Goal: Task Accomplishment & Management: Manage account settings

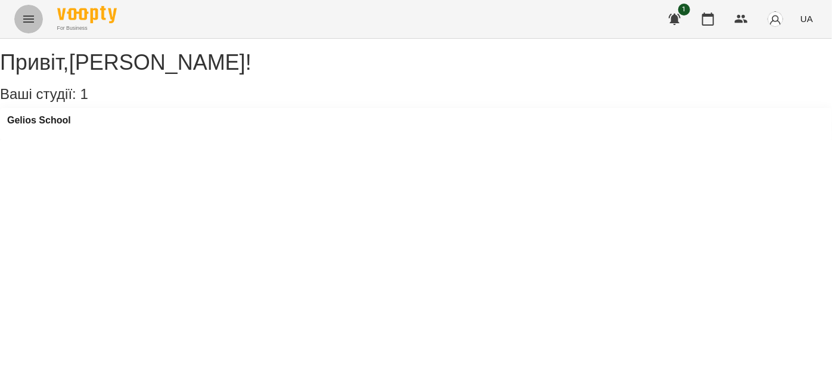
click at [23, 18] on icon "Menu" at bounding box center [28, 18] width 11 height 7
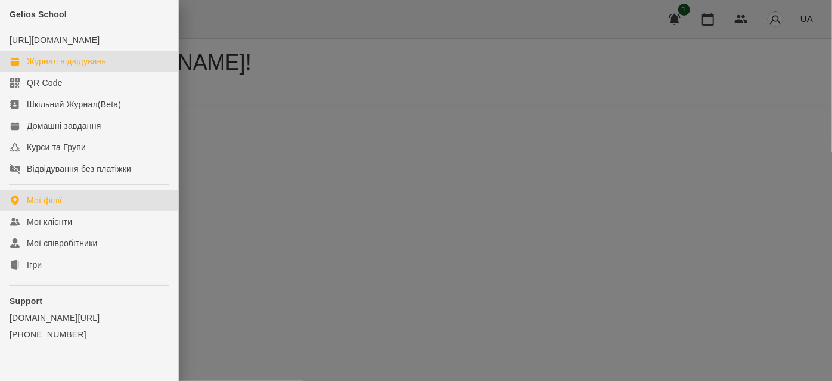
click at [46, 67] on div "Журнал відвідувань" at bounding box center [66, 61] width 79 height 12
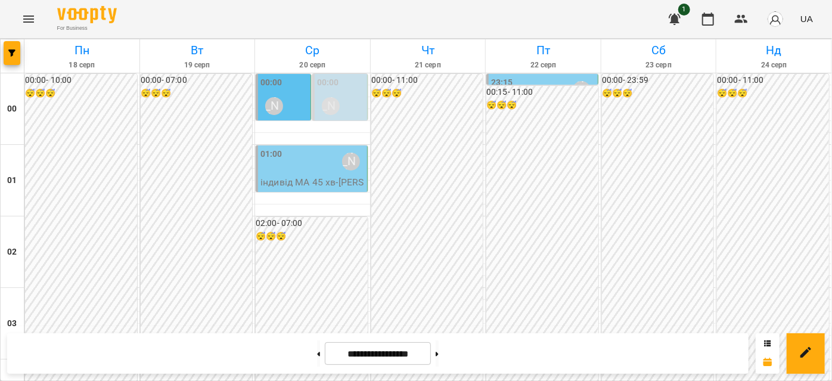
scroll to position [650, 0]
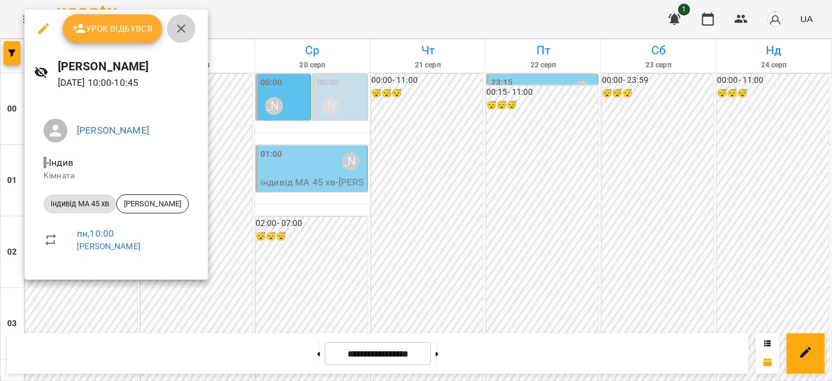
click at [173, 32] on button "button" at bounding box center [181, 28] width 29 height 29
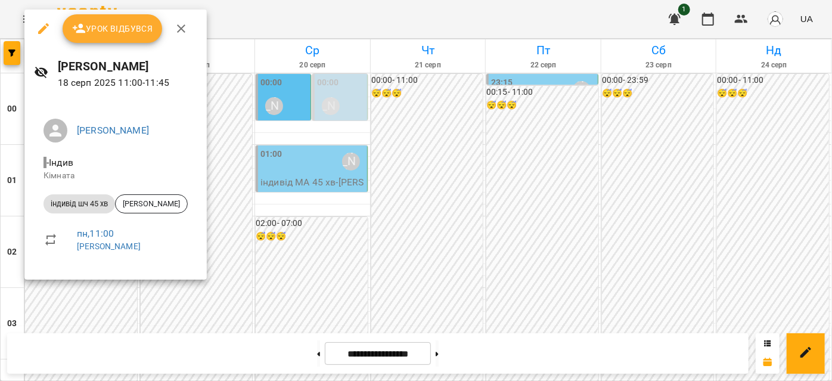
click at [362, 191] on div at bounding box center [416, 190] width 832 height 381
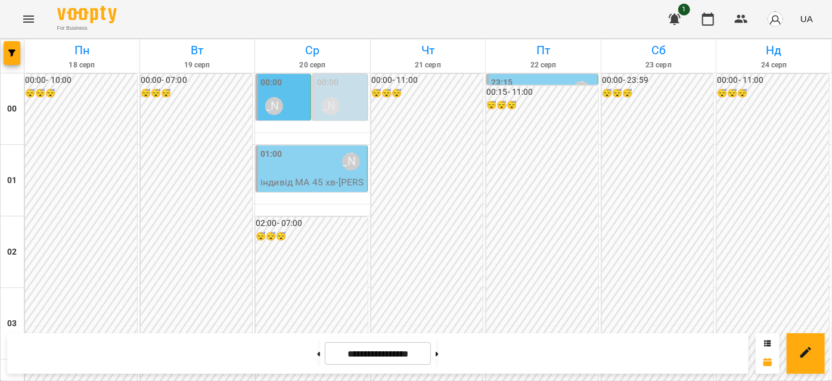
scroll to position [867, 0]
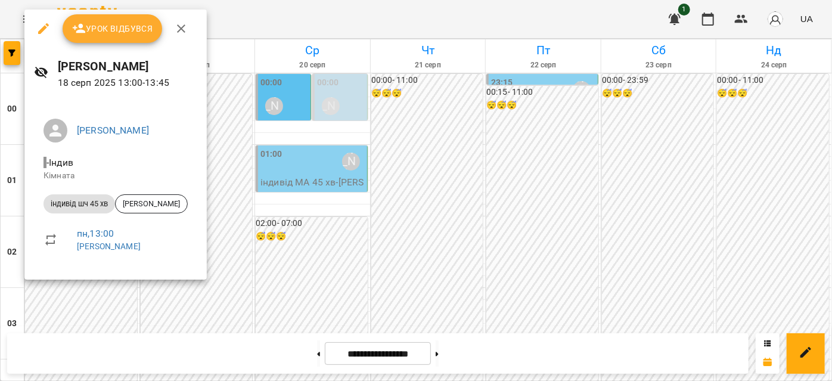
click at [182, 25] on icon "button" at bounding box center [181, 28] width 8 height 8
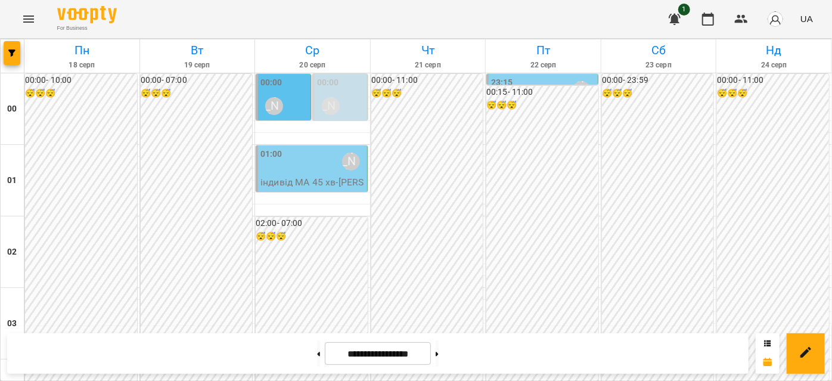
scroll to position [812, 0]
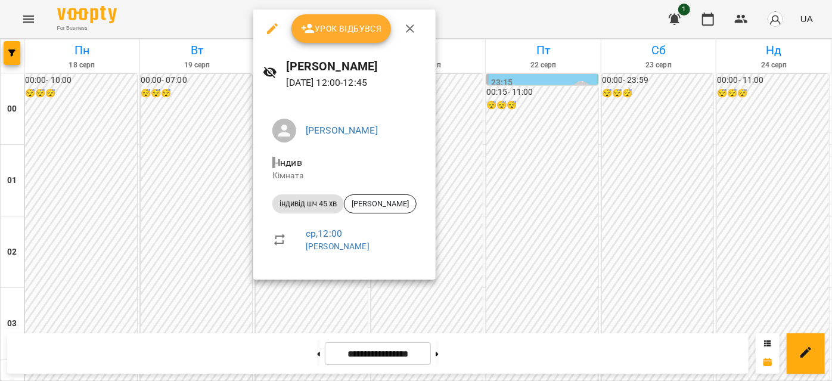
click at [409, 29] on icon "button" at bounding box center [410, 28] width 8 height 8
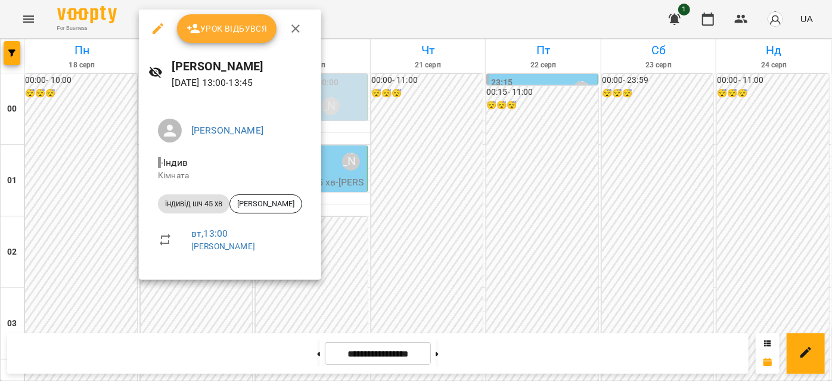
click at [291, 30] on icon "button" at bounding box center [295, 28] width 14 height 14
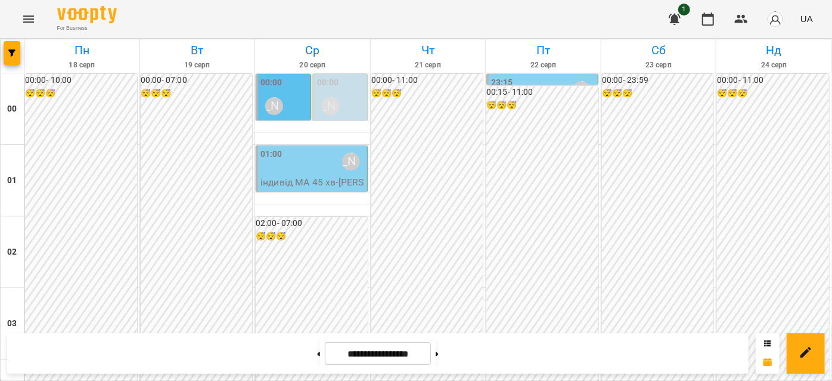
scroll to position [1138, 0]
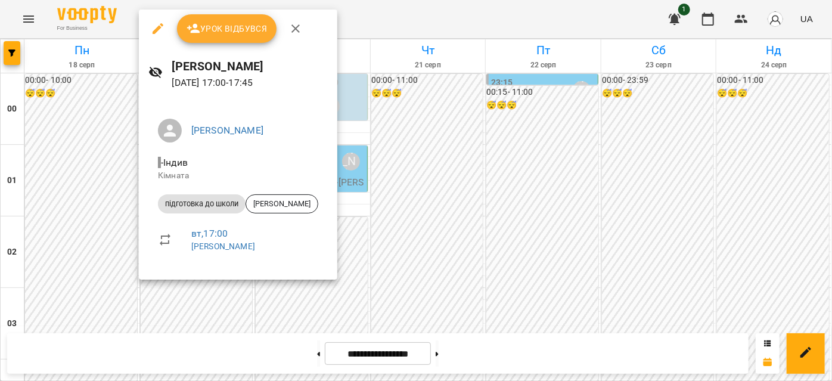
click at [288, 28] on icon "button" at bounding box center [295, 28] width 14 height 14
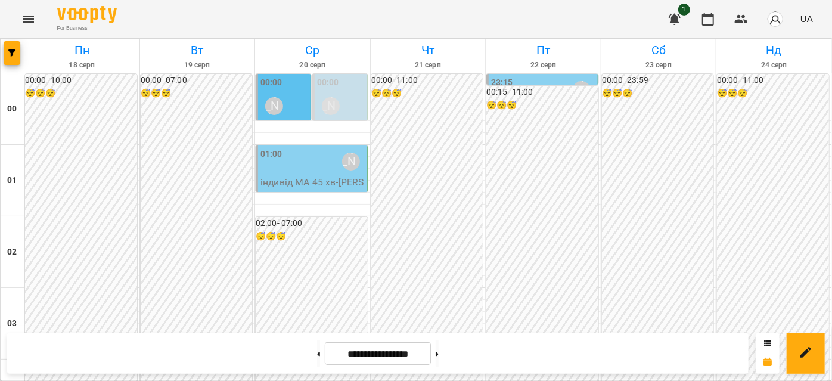
scroll to position [1192, 0]
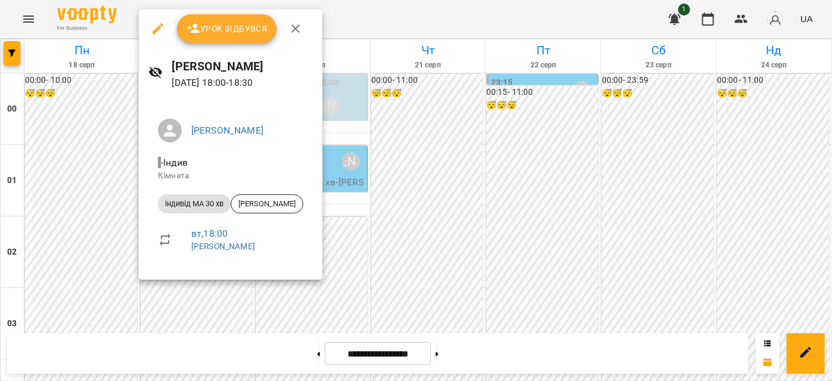
click at [297, 30] on icon "button" at bounding box center [295, 28] width 8 height 8
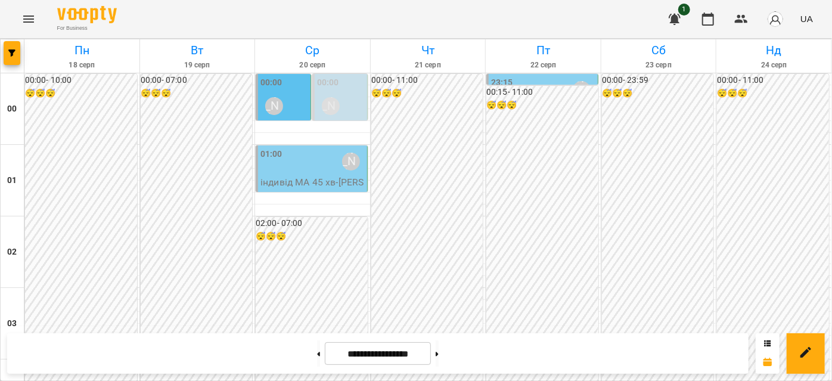
scroll to position [1300, 0]
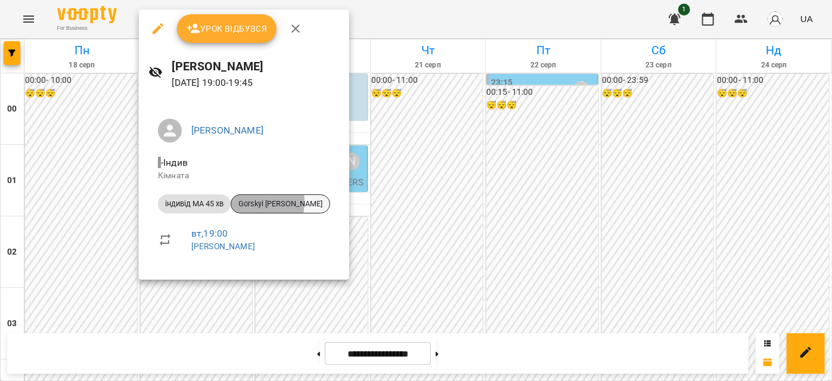
drag, startPoint x: 249, startPoint y: 201, endPoint x: 300, endPoint y: 201, distance: 51.3
click at [300, 201] on span "Gorskyi [PERSON_NAME]" at bounding box center [280, 203] width 98 height 11
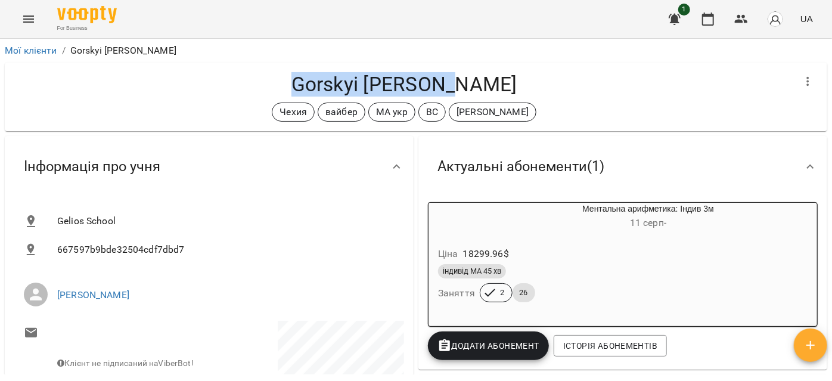
drag, startPoint x: 319, startPoint y: 82, endPoint x: 489, endPoint y: 82, distance: 170.5
click at [489, 82] on h4 "Gorskyi [PERSON_NAME]" at bounding box center [404, 84] width 780 height 24
copy h4 "Gorskyi [PERSON_NAME]"
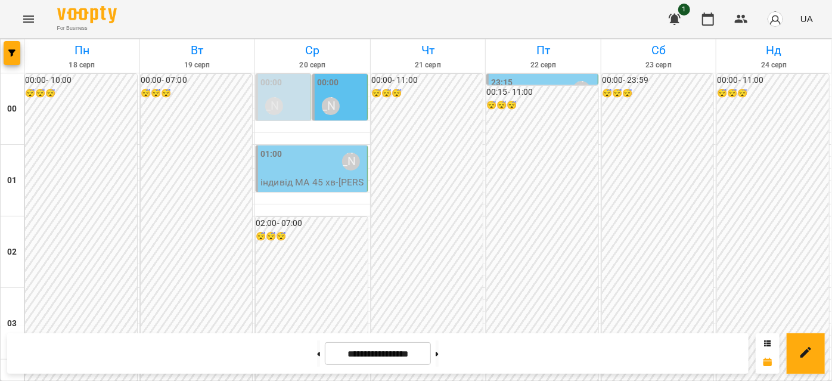
scroll to position [1354, 0]
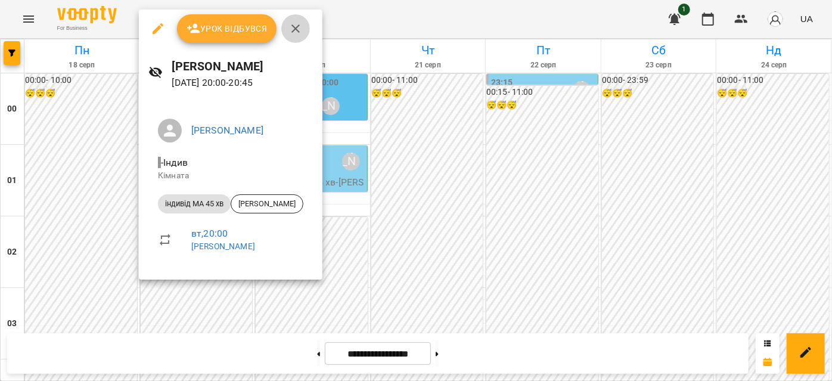
click at [297, 26] on icon "button" at bounding box center [295, 28] width 8 height 8
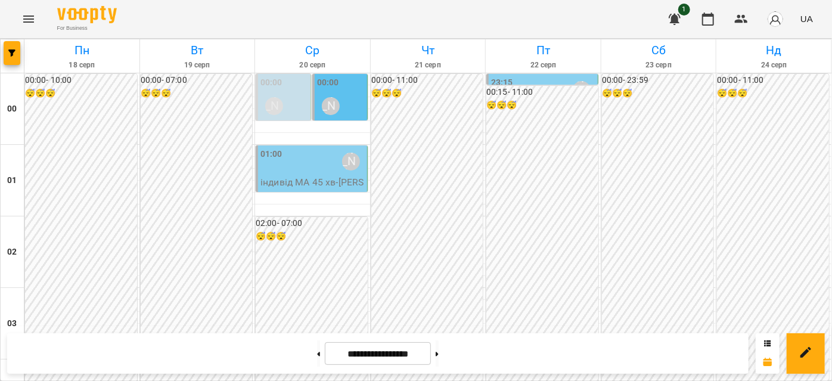
scroll to position [867, 0]
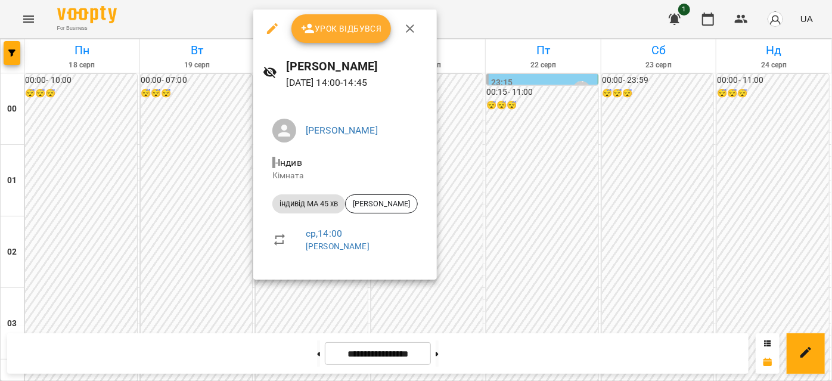
click at [409, 32] on icon "button" at bounding box center [410, 28] width 14 height 14
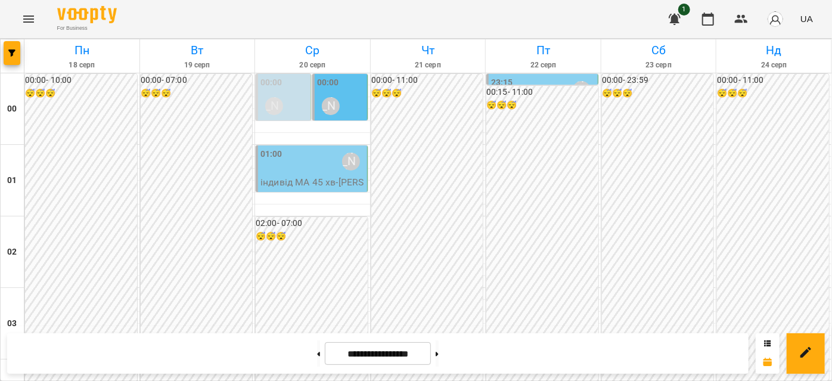
scroll to position [1192, 0]
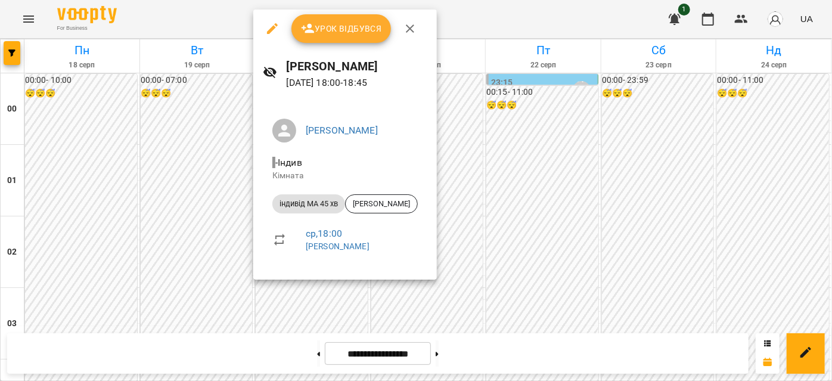
click at [411, 22] on icon "button" at bounding box center [410, 28] width 14 height 14
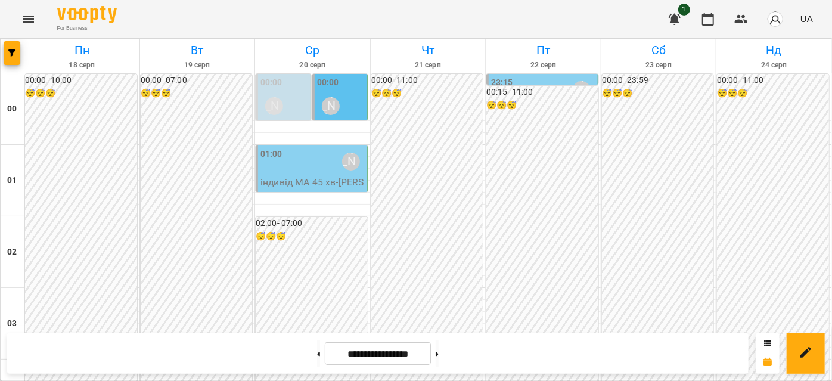
scroll to position [1246, 0]
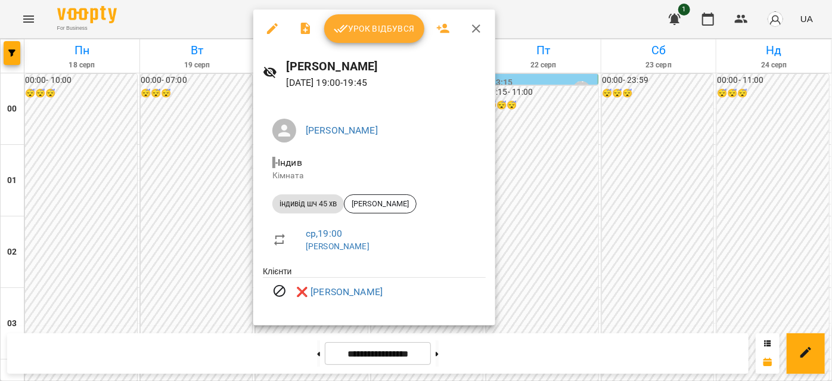
click at [478, 35] on icon "button" at bounding box center [476, 28] width 14 height 14
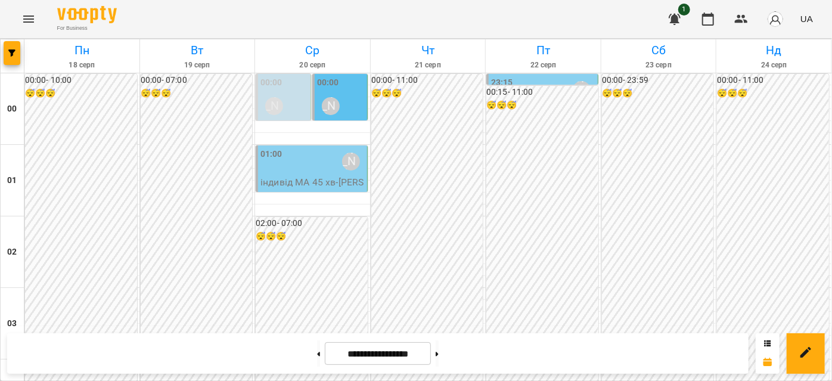
scroll to position [1354, 0]
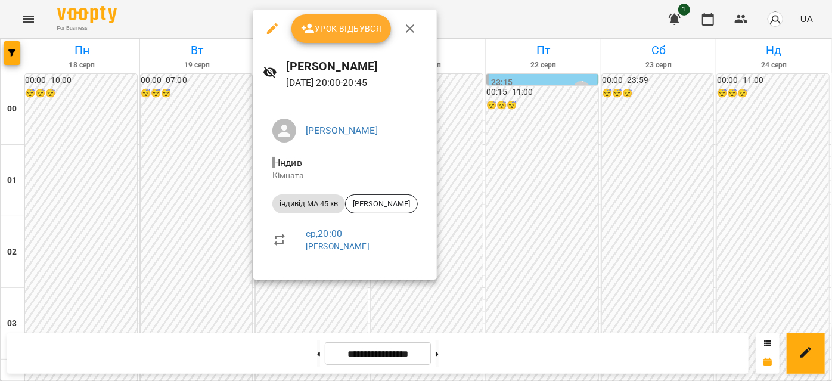
click at [407, 27] on icon "button" at bounding box center [410, 28] width 8 height 8
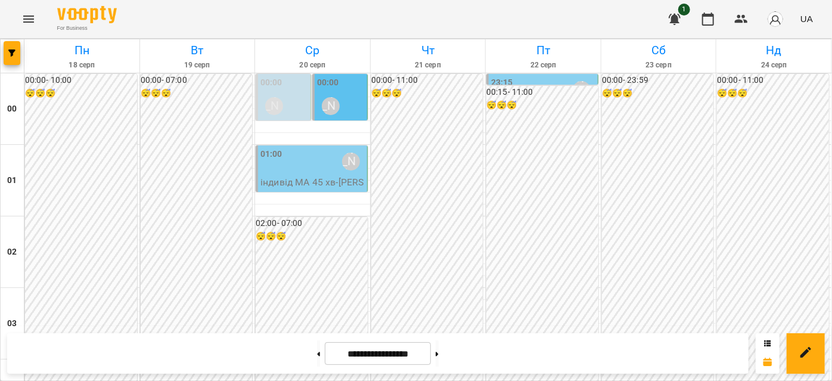
scroll to position [867, 0]
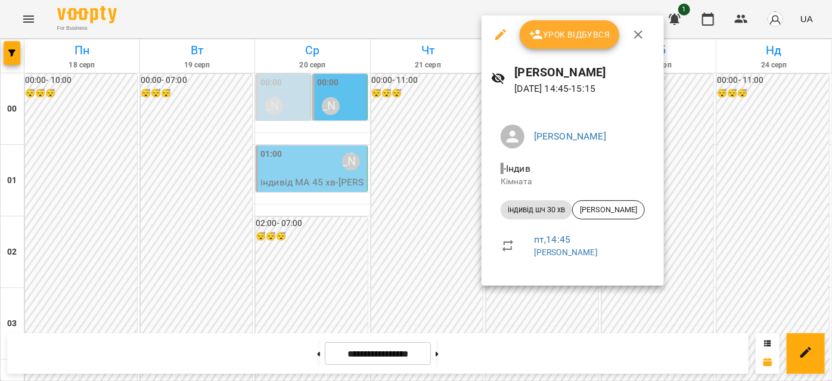
click at [631, 30] on icon "button" at bounding box center [638, 34] width 14 height 14
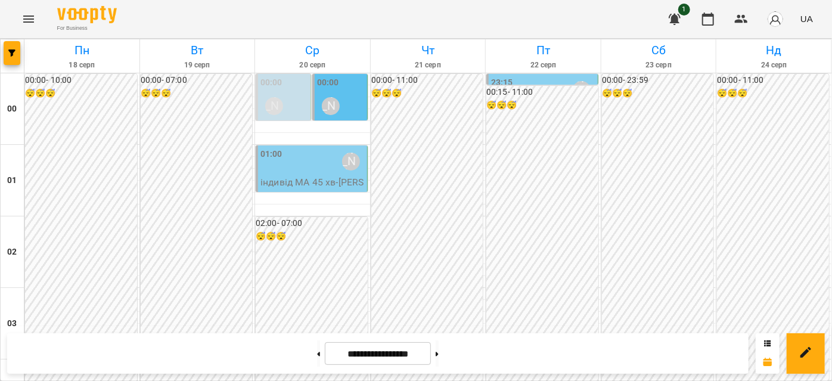
scroll to position [975, 0]
click at [317, 357] on button at bounding box center [318, 353] width 3 height 26
type input "**********"
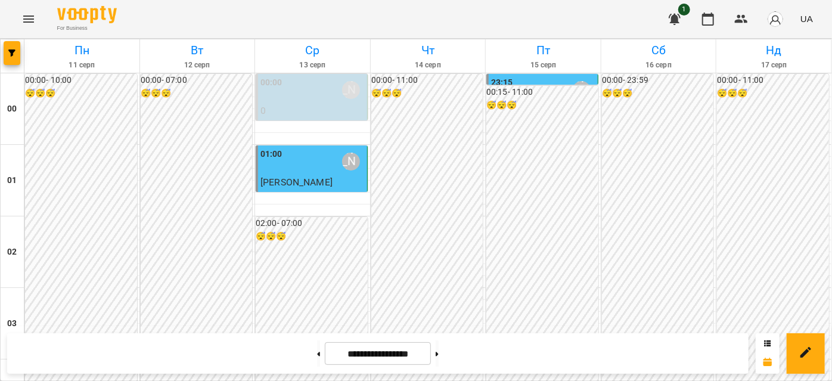
scroll to position [1192, 0]
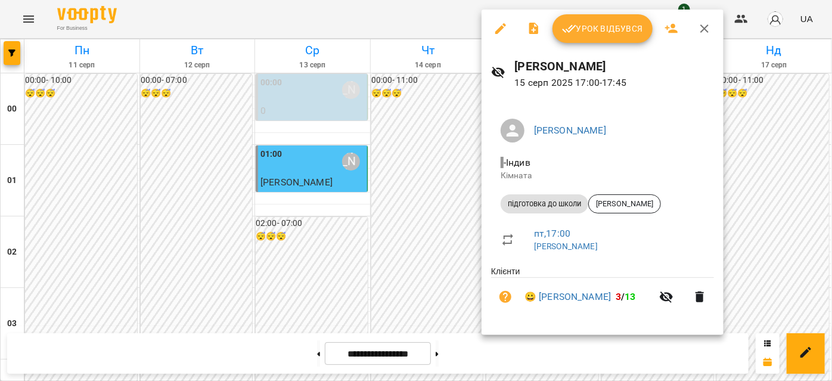
click at [578, 23] on span "Урок відбувся" at bounding box center [602, 28] width 81 height 14
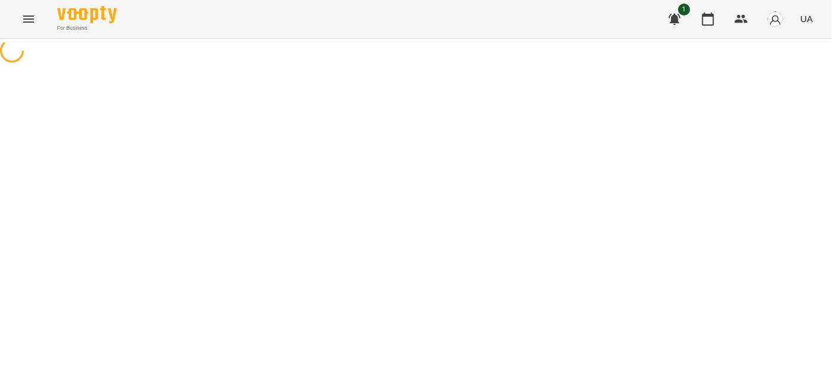
click at [27, 21] on icon "Menu" at bounding box center [28, 19] width 14 height 14
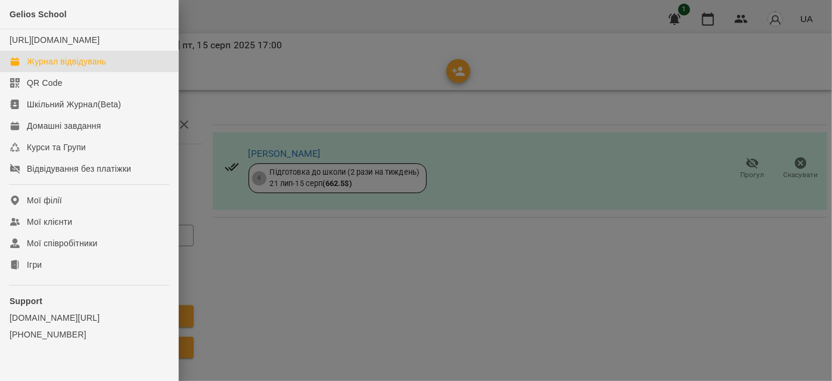
click at [79, 67] on div "Журнал відвідувань" at bounding box center [66, 61] width 79 height 12
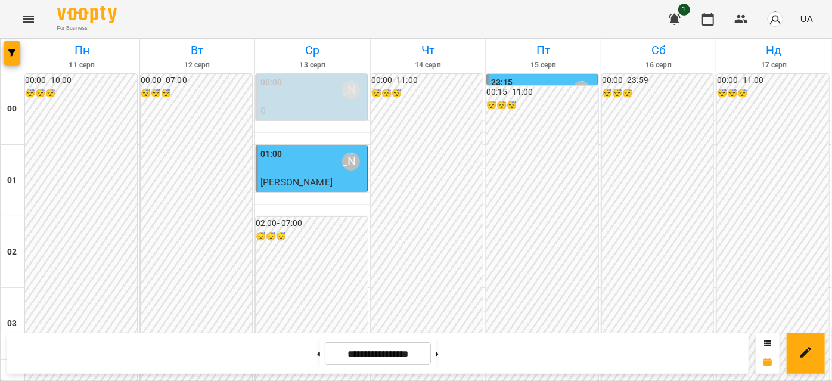
scroll to position [1408, 0]
